Goal: Task Accomplishment & Management: Use online tool/utility

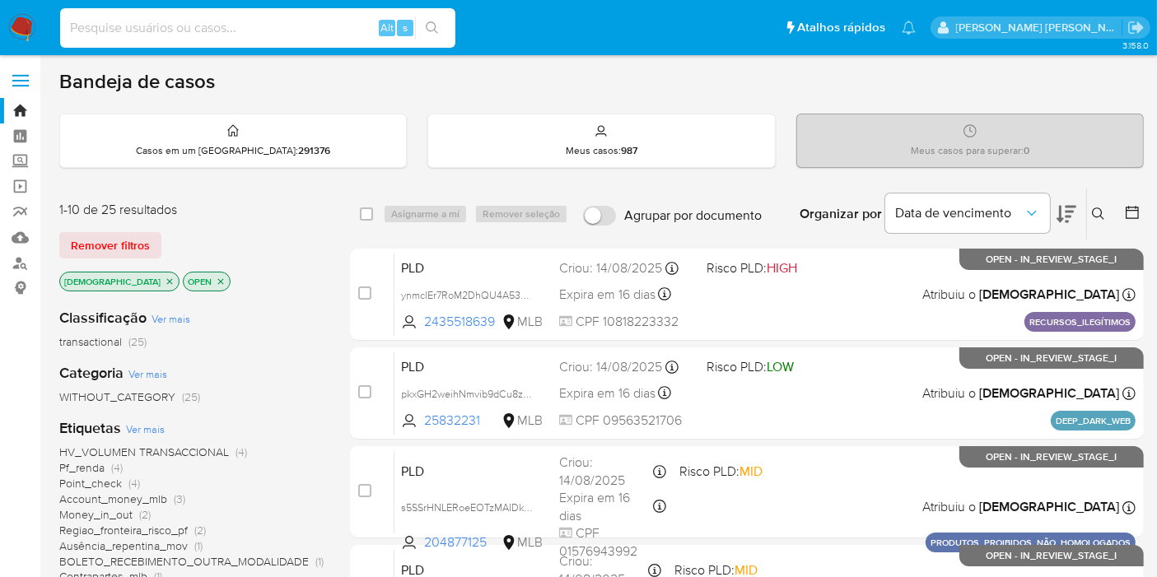
click at [294, 22] on input at bounding box center [257, 27] width 395 height 21
paste input "W45xMBUsi9h8TWW00e4GRW9k"
type input "W45xMBUsi9h8TWW00e4GRW9k"
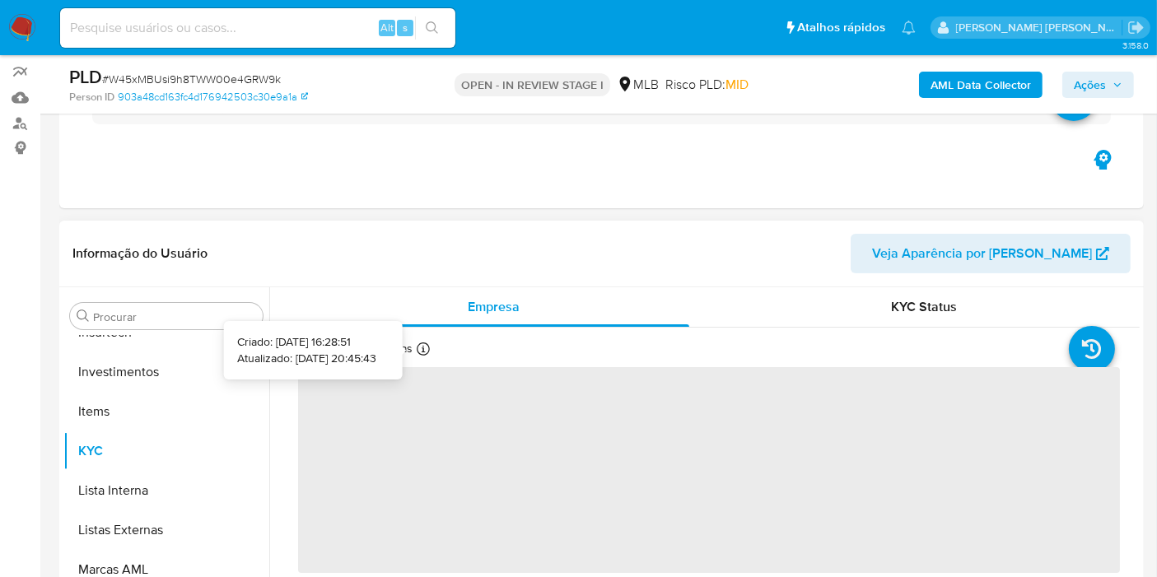
scroll to position [457, 0]
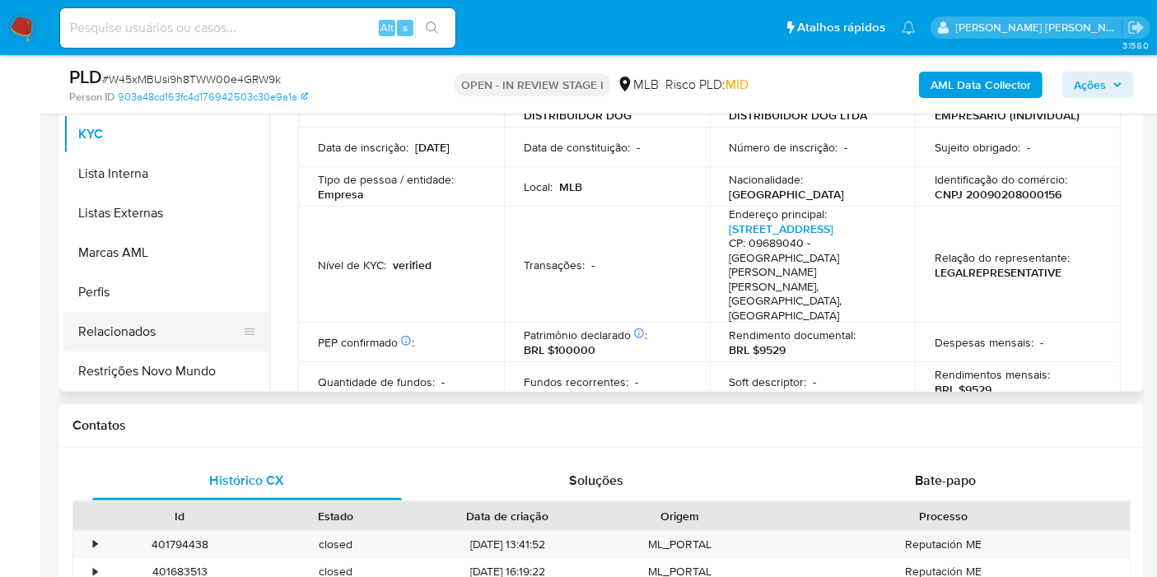
select select "10"
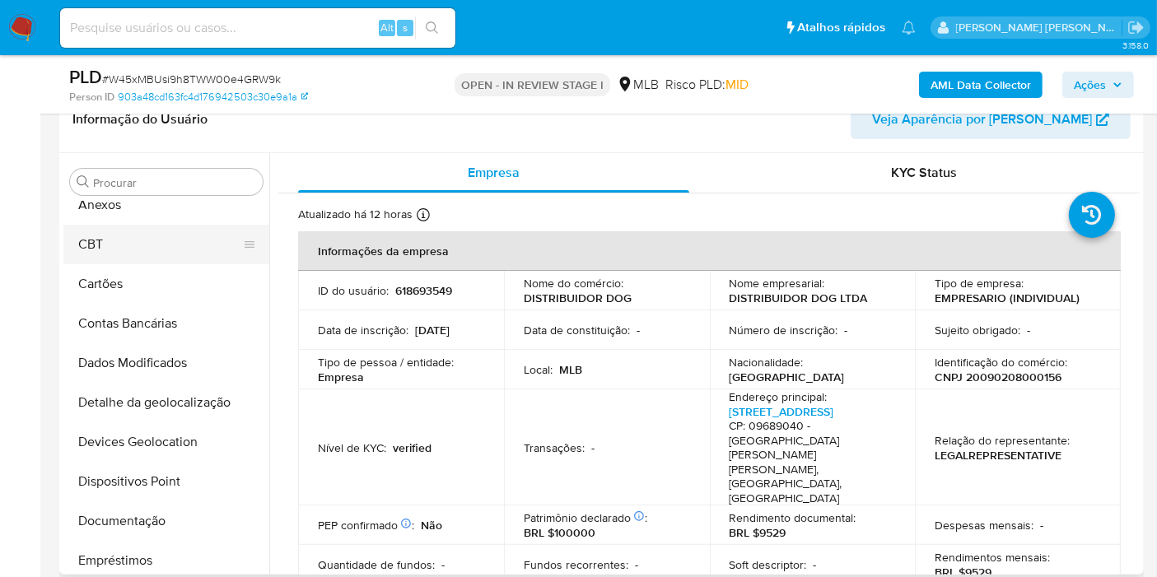
scroll to position [0, 0]
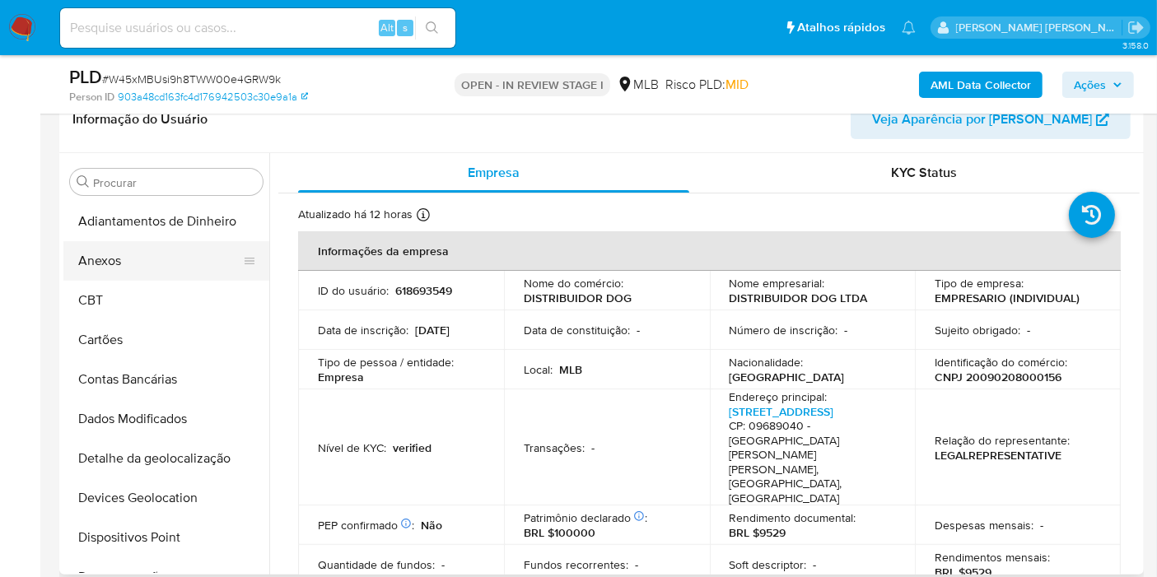
click at [159, 272] on button "Anexos" at bounding box center [159, 261] width 193 height 40
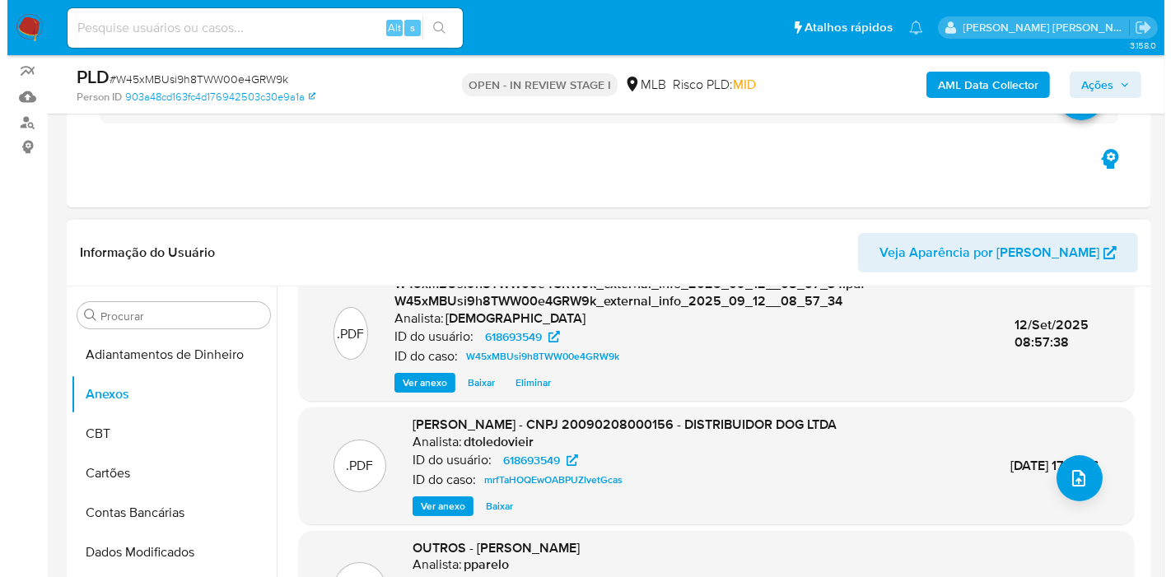
scroll to position [183, 0]
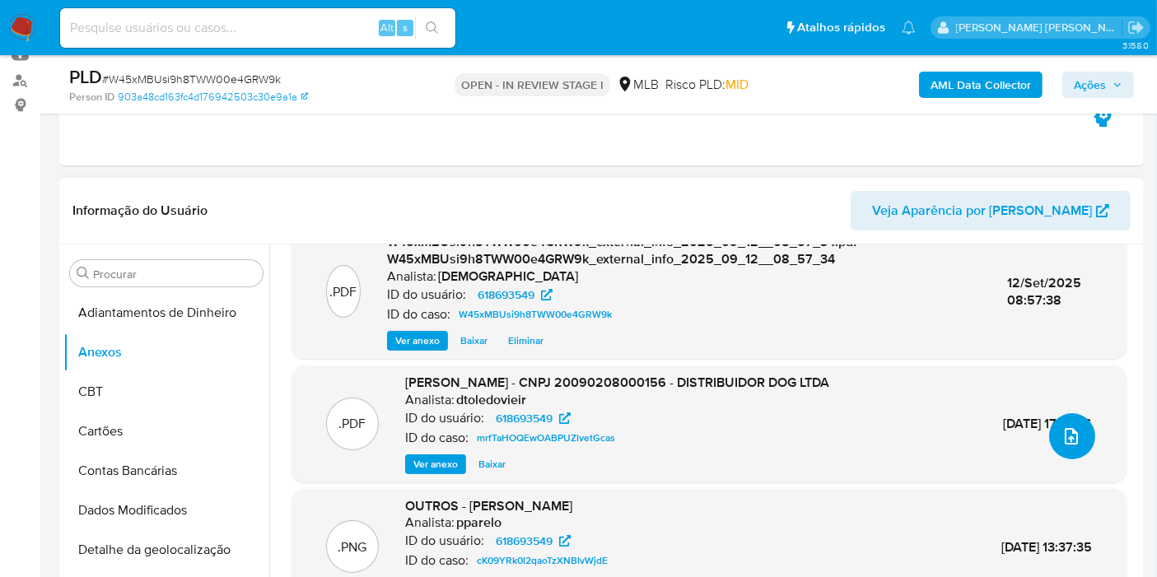
click at [1053, 421] on button "upload-file" at bounding box center [1072, 436] width 46 height 46
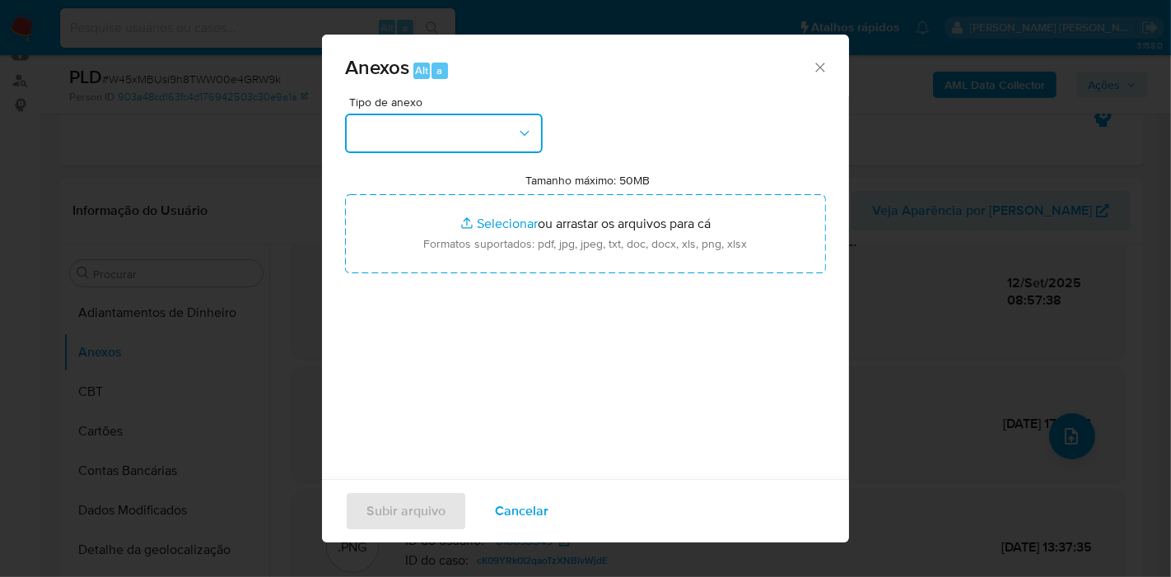
click at [494, 135] on button "button" at bounding box center [444, 134] width 198 height 40
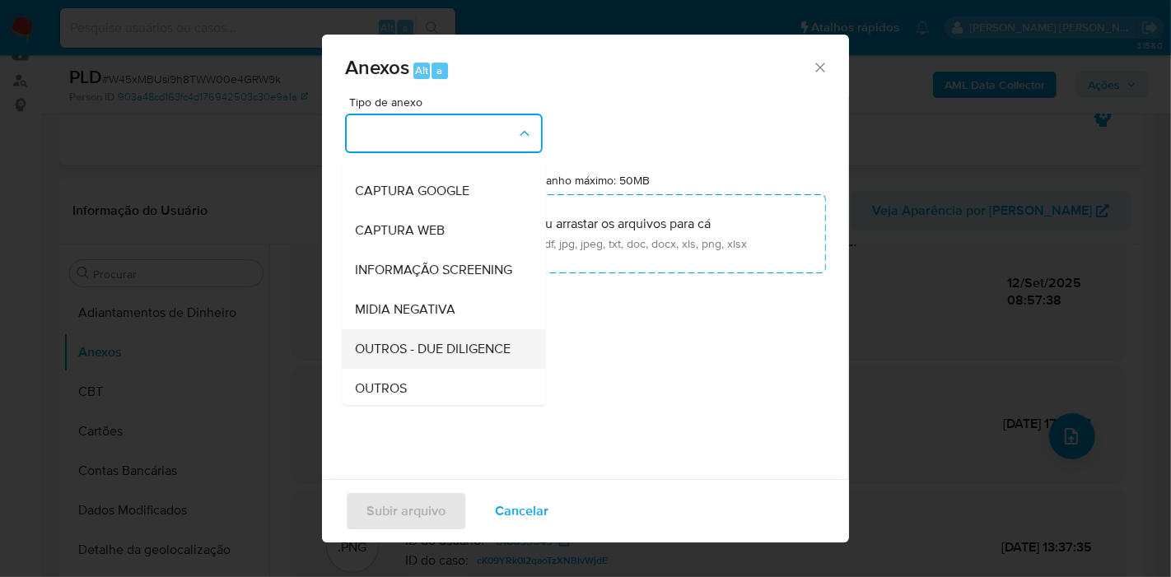
scroll to position [91, 0]
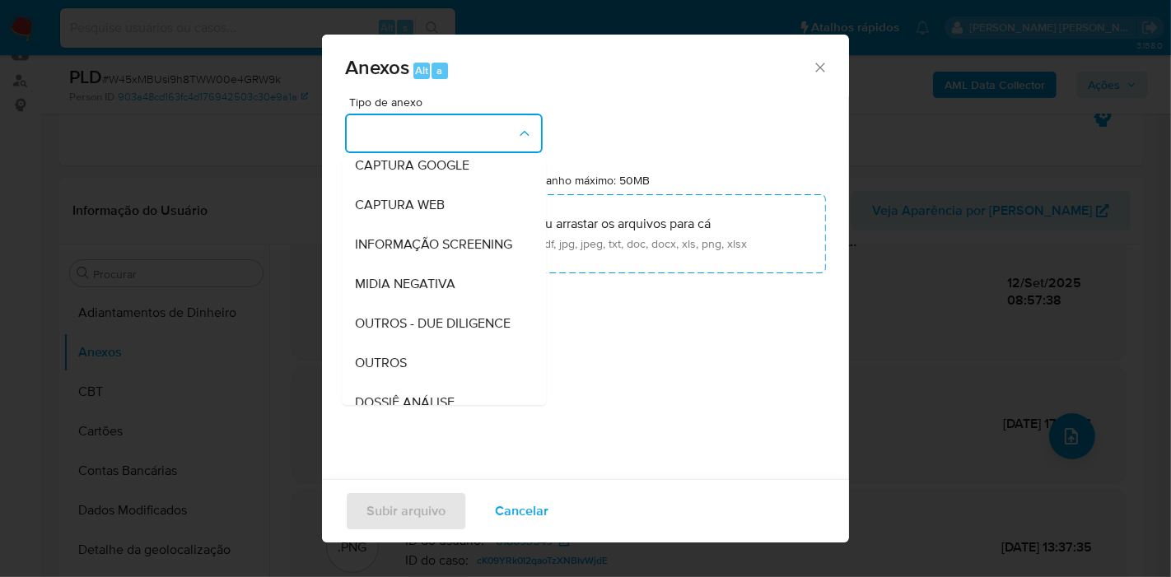
click at [409, 379] on div "OUTROS" at bounding box center [439, 363] width 168 height 40
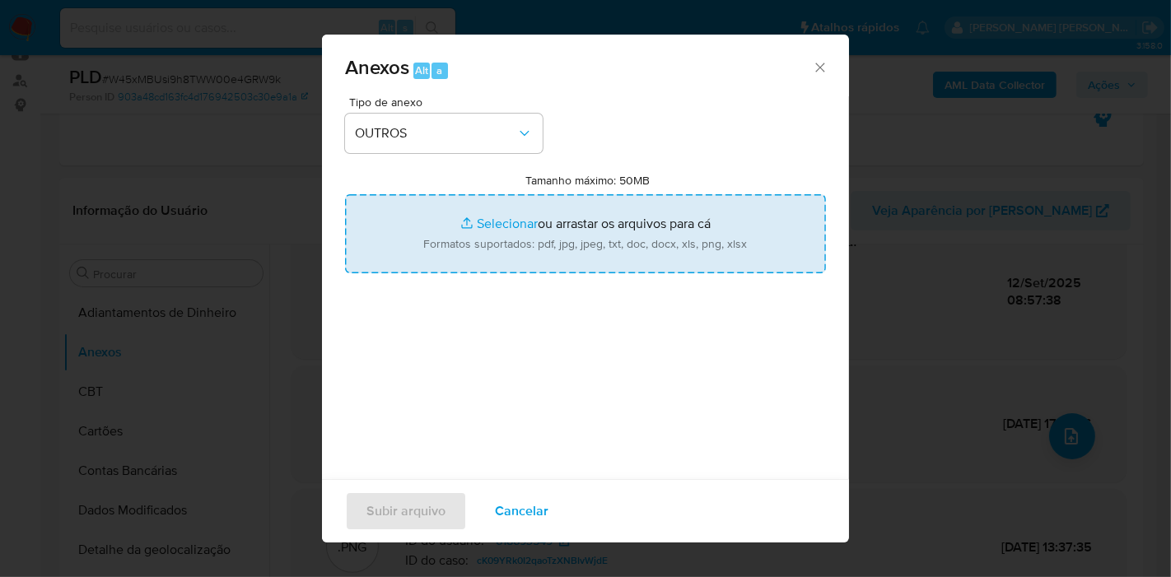
click at [508, 253] on input "Tamanho máximo: 50MB Selecionar arquivos" at bounding box center [585, 233] width 481 height 79
type input "C:\fakepath\DECLINIO - W45xMBUsi9h8TWW00e4GRW9k - CNPJ 20090208000156 - DISTRIB…"
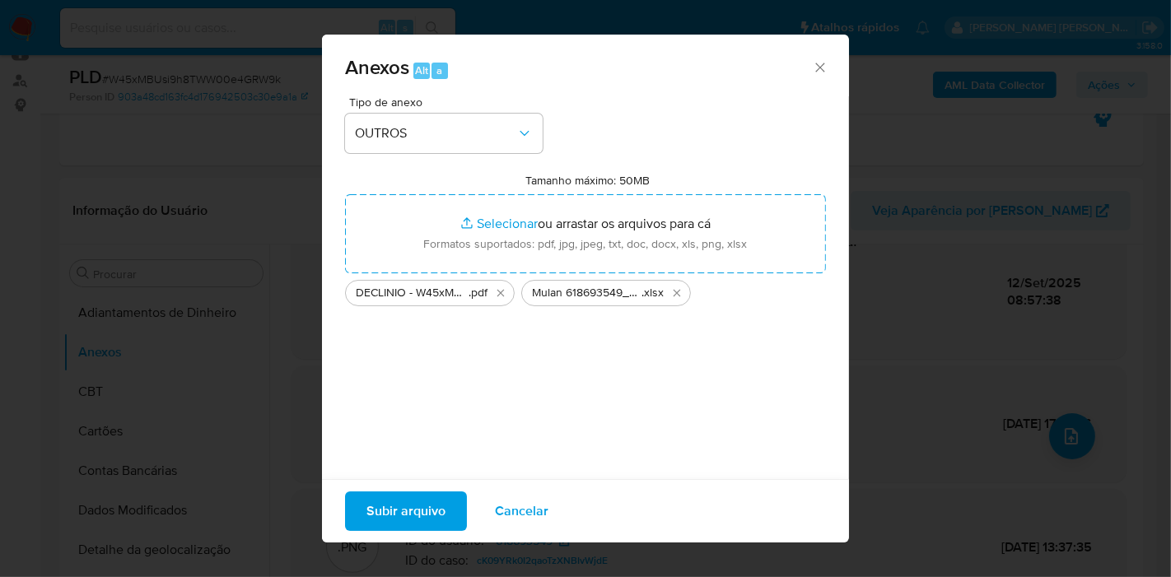
click at [374, 501] on span "Subir arquivo" at bounding box center [405, 511] width 79 height 36
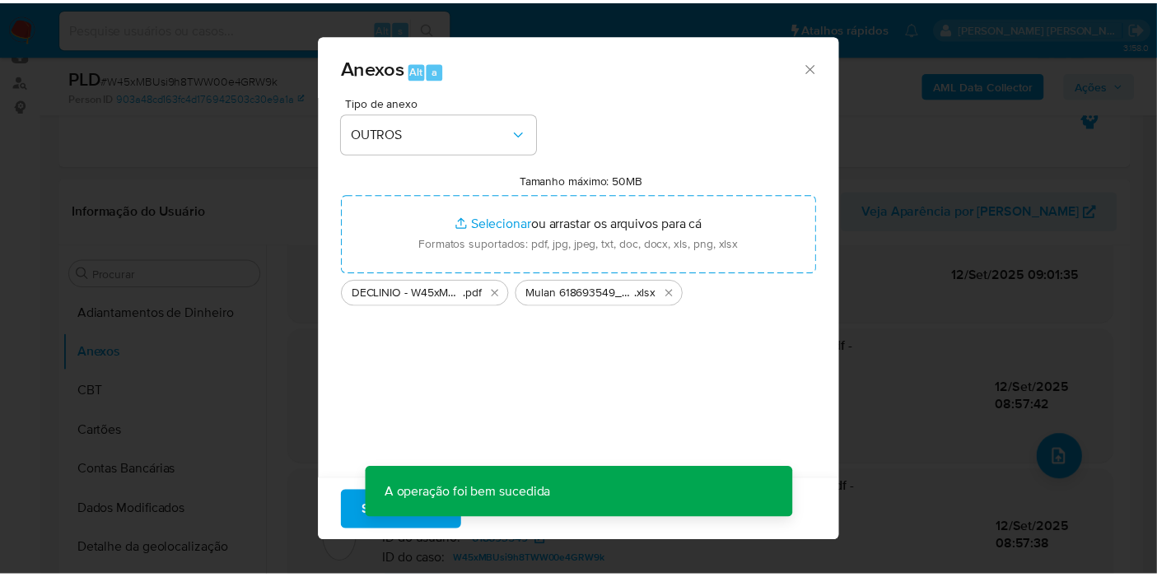
scroll to position [152, 0]
